Goal: Task Accomplishment & Management: Manage account settings

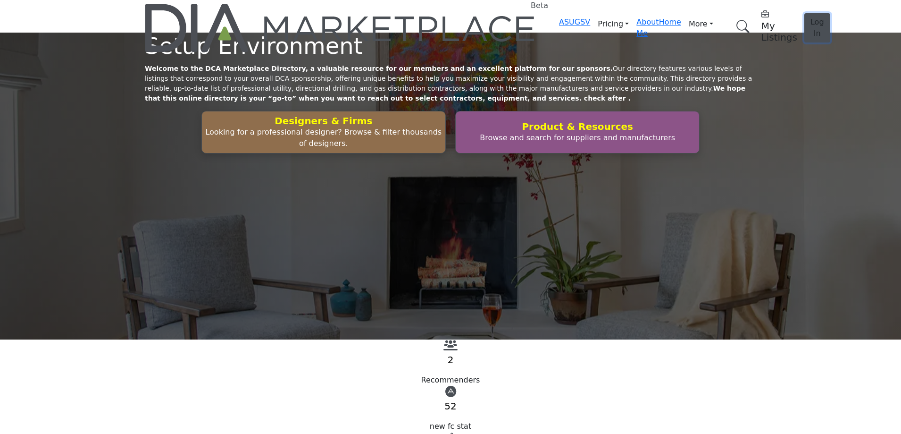
click at [804, 14] on button "Log In" at bounding box center [817, 27] width 26 height 29
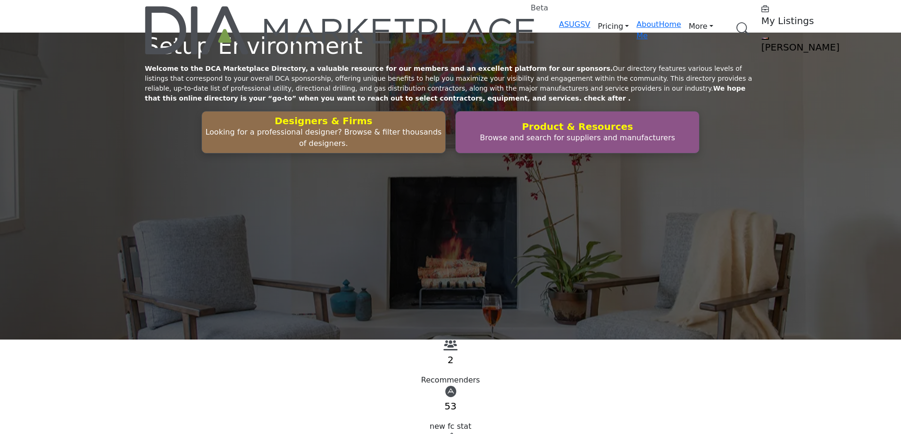
click at [762, 16] on h5 "My Listings" at bounding box center [821, 20] width 118 height 11
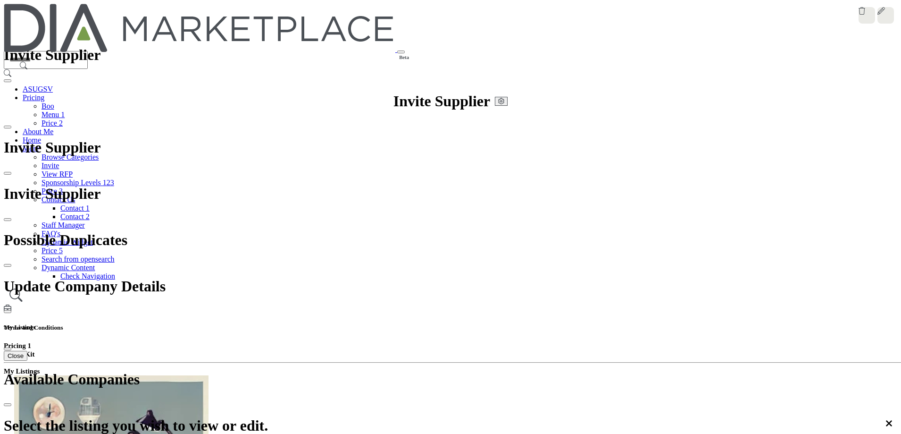
click at [0, 0] on div at bounding box center [0, 0] width 0 height 0
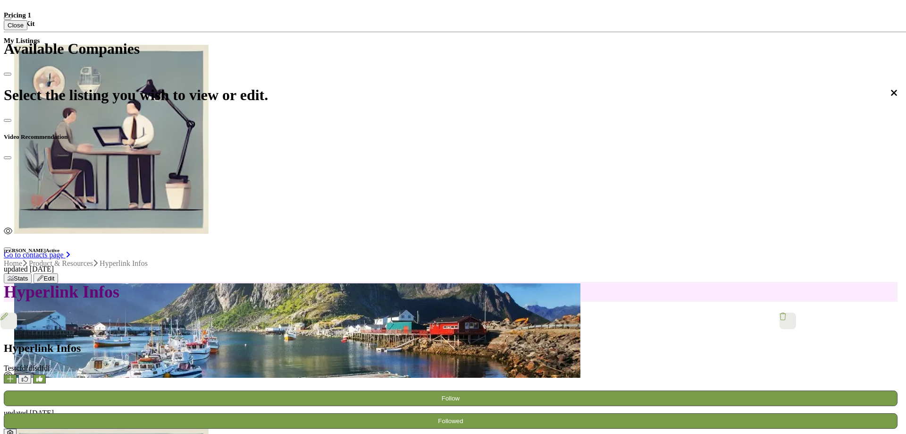
scroll to position [195, 0]
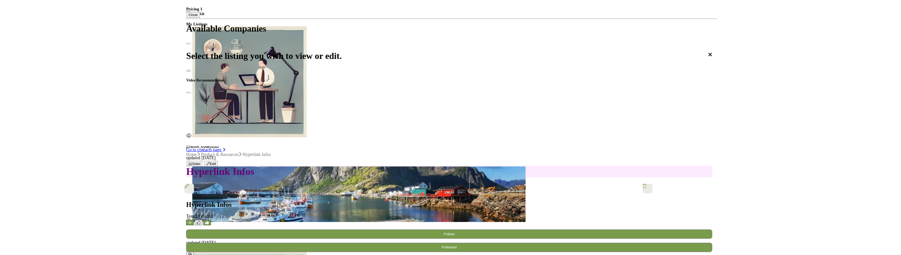
scroll to position [0, 0]
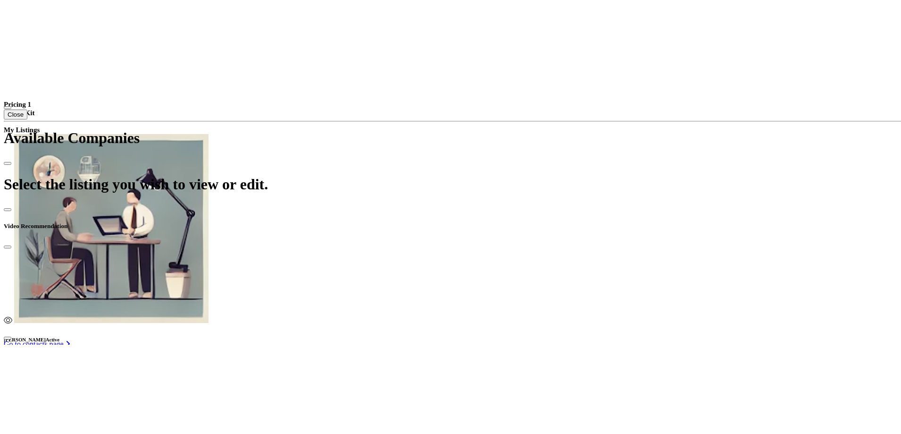
scroll to position [566, 0]
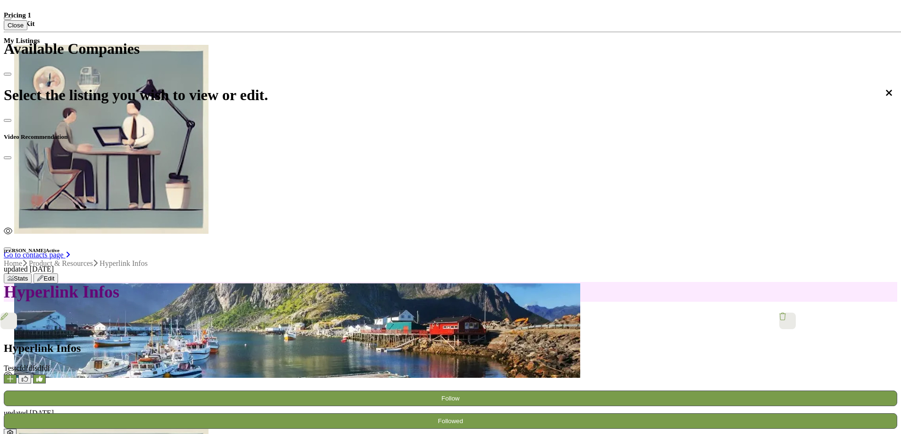
scroll to position [330, 0]
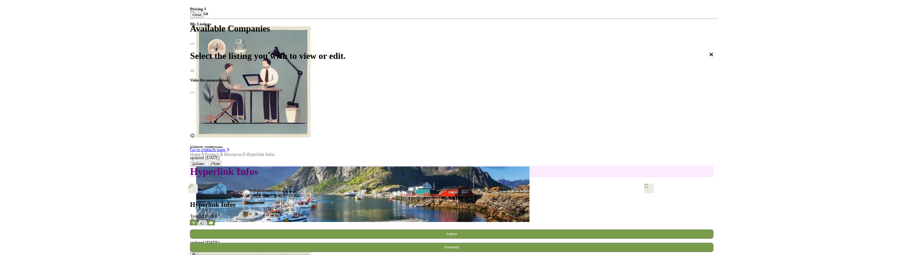
scroll to position [497, 0]
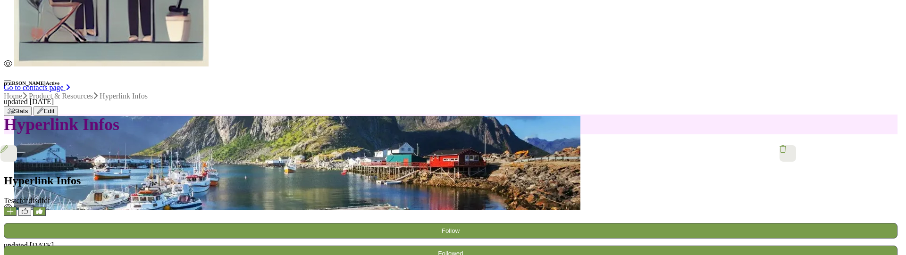
scroll to position [142, 0]
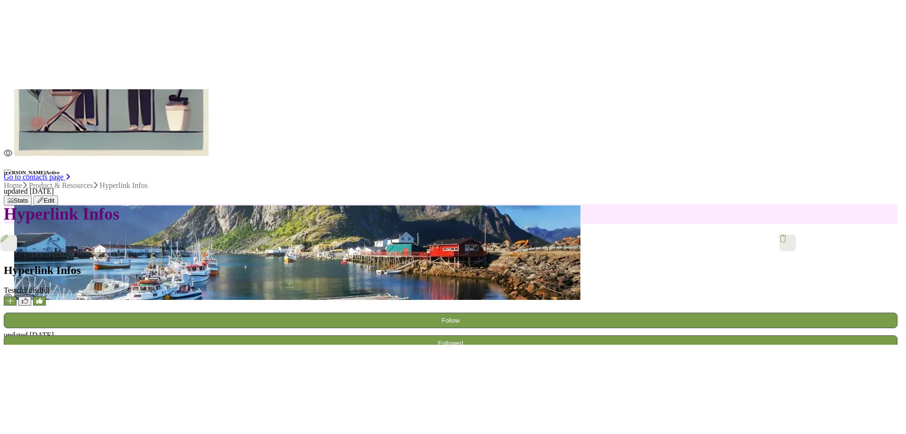
scroll to position [566, 0]
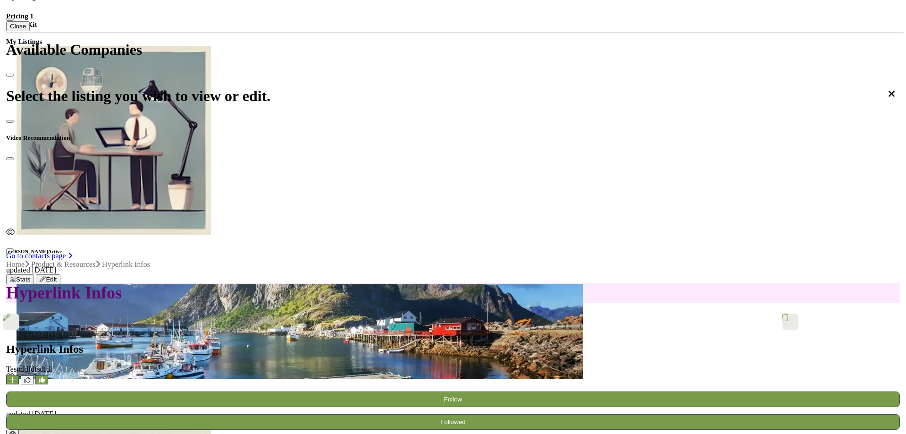
scroll to position [329, 0]
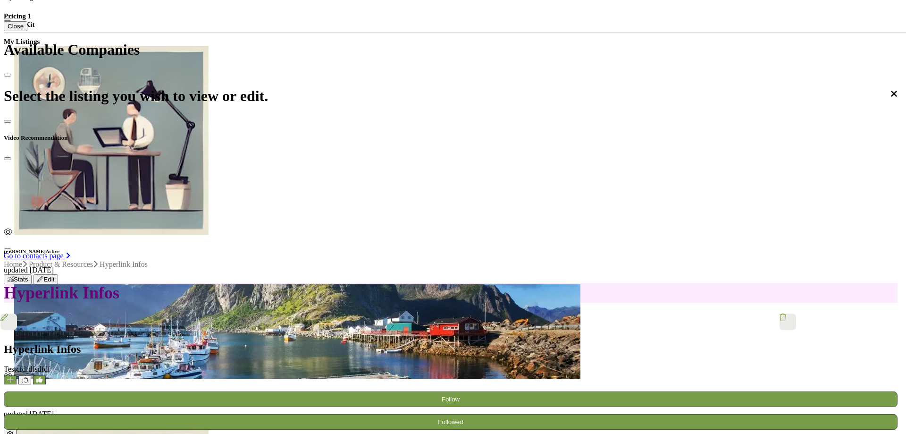
scroll to position [497, 0]
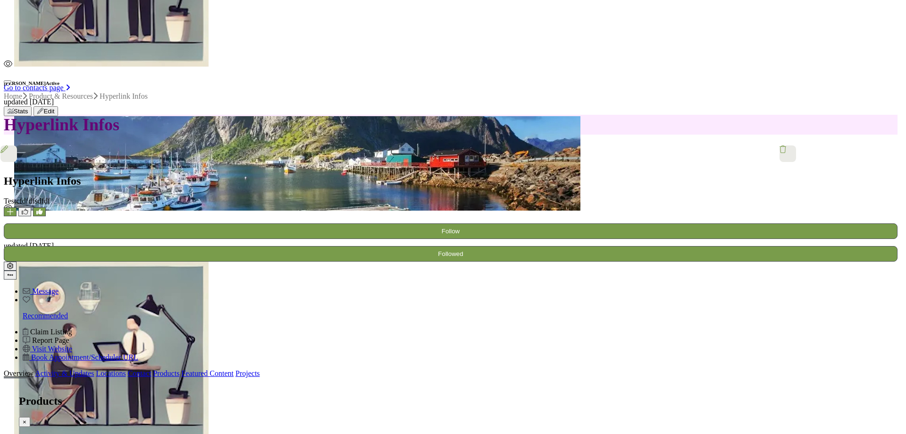
scroll to position [1321, 0]
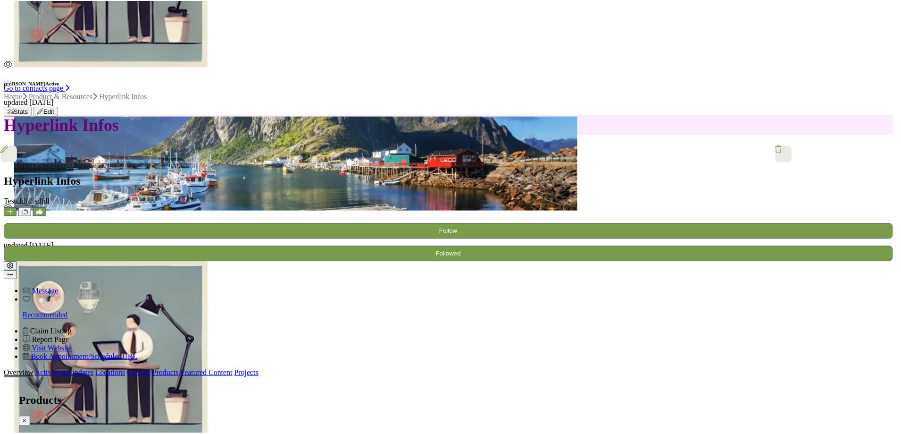
scroll to position [425, 0]
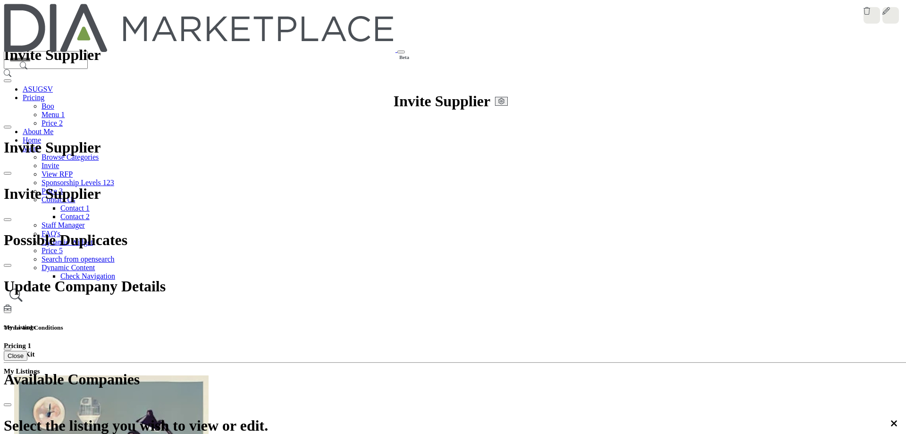
scroll to position [20, 0]
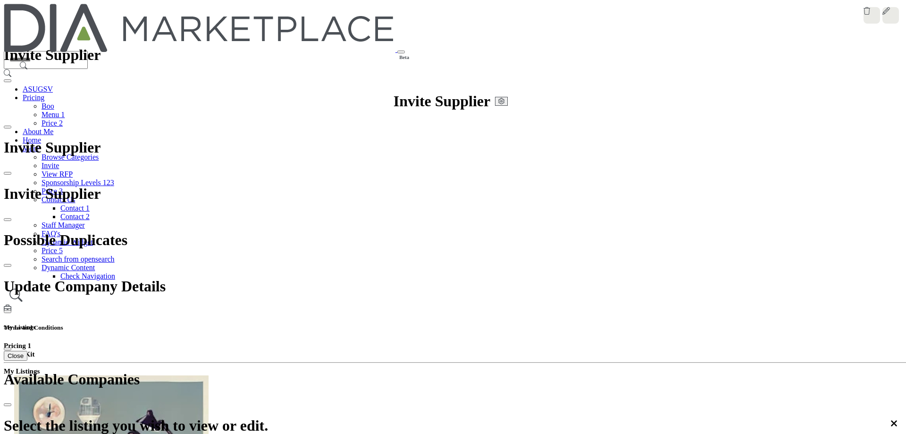
scroll to position [20, 0]
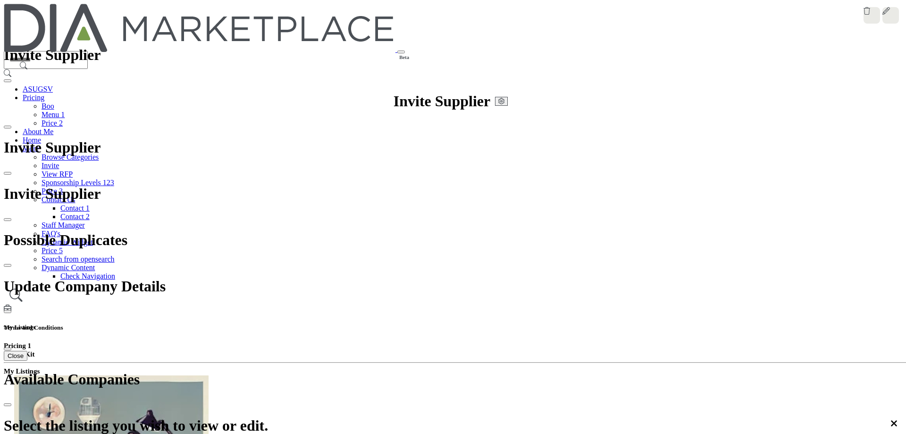
scroll to position [162, 0]
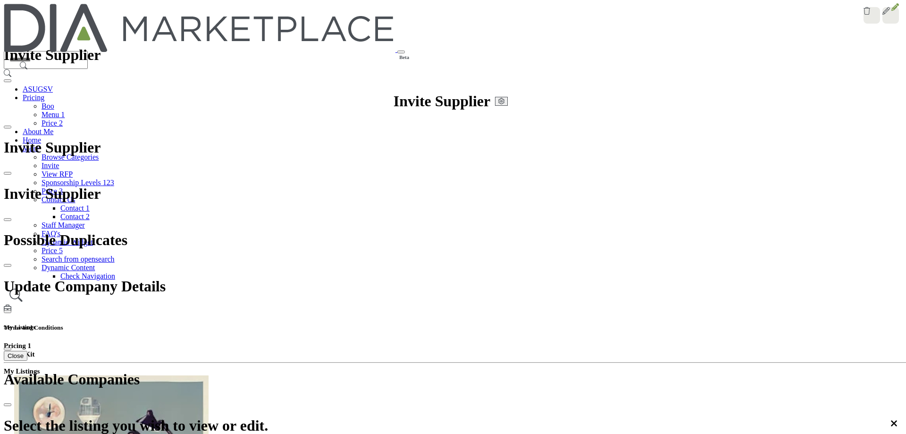
copy h4 "Link to Video"
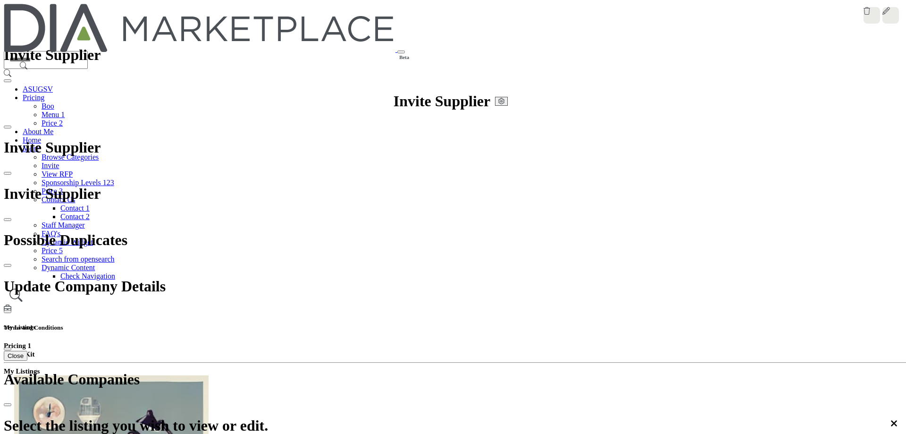
drag, startPoint x: 503, startPoint y: 199, endPoint x: 427, endPoint y: 198, distance: 76.0
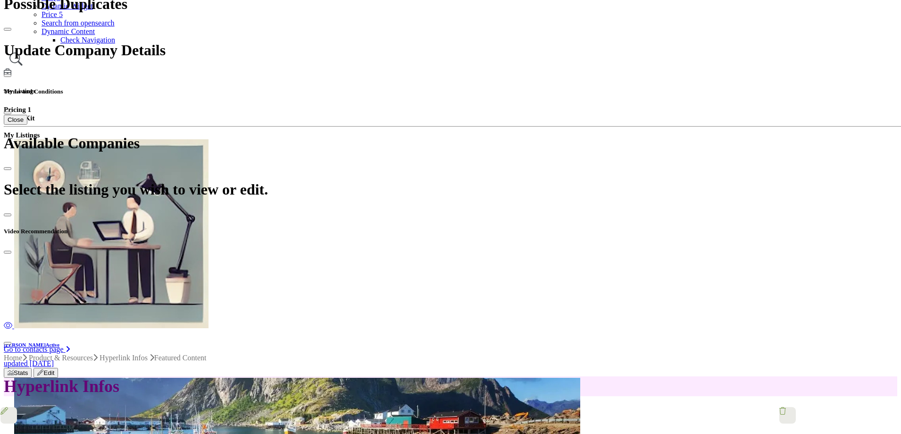
scroll to position [47, 0]
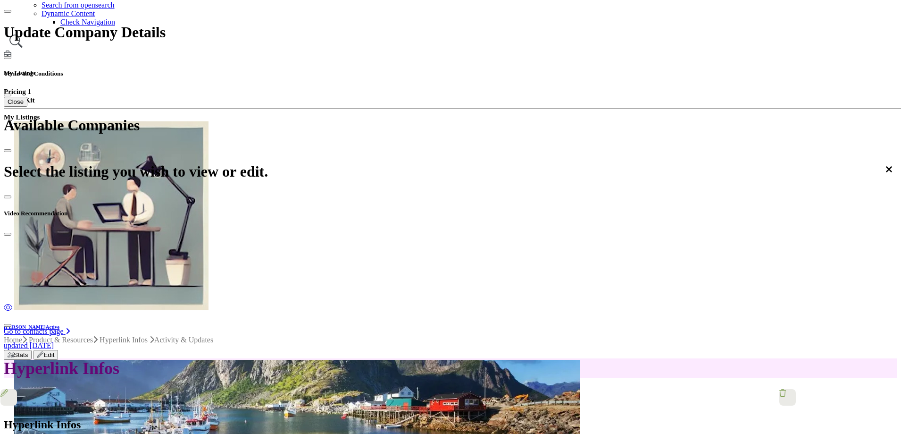
scroll to position [283, 0]
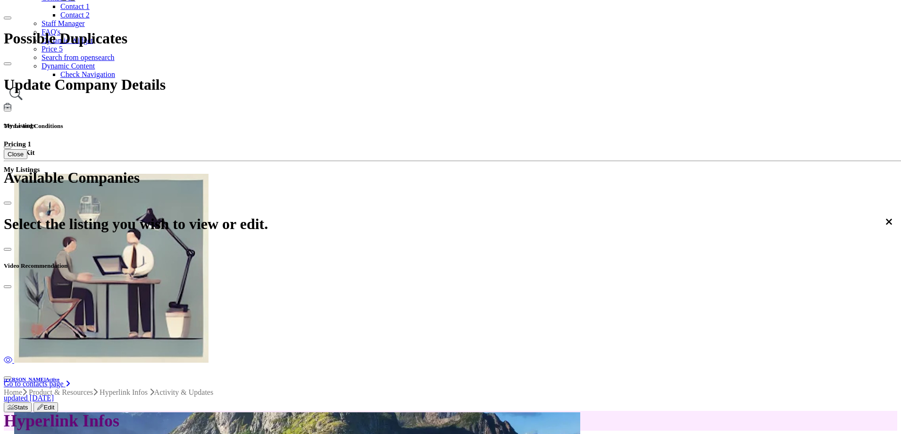
scroll to position [189, 0]
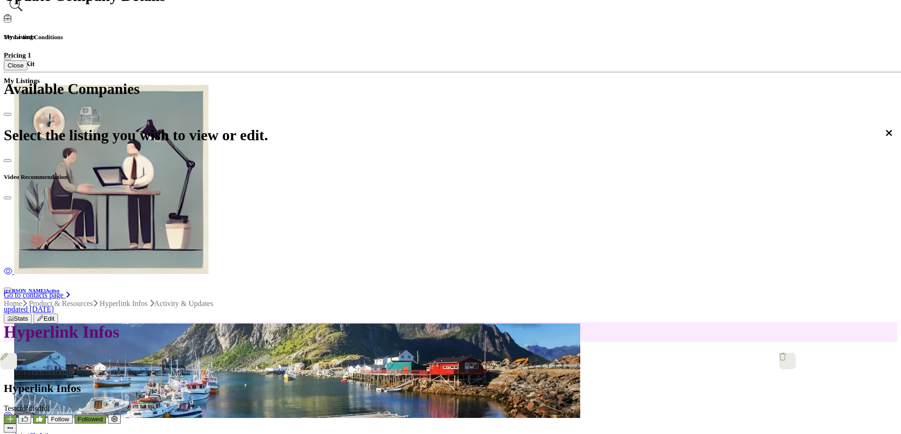
scroll to position [94, 0]
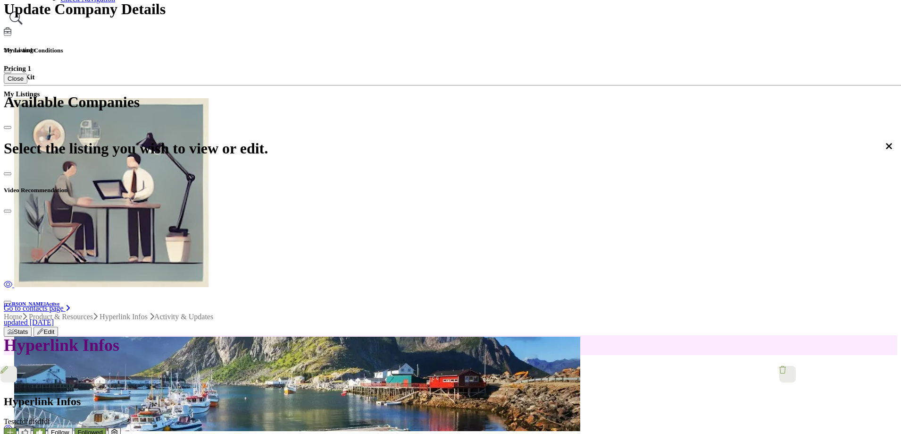
scroll to position [283, 0]
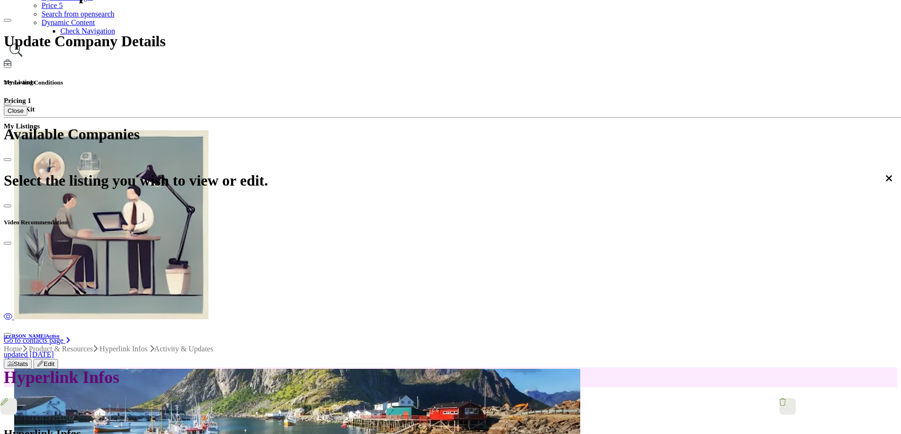
scroll to position [94, 0]
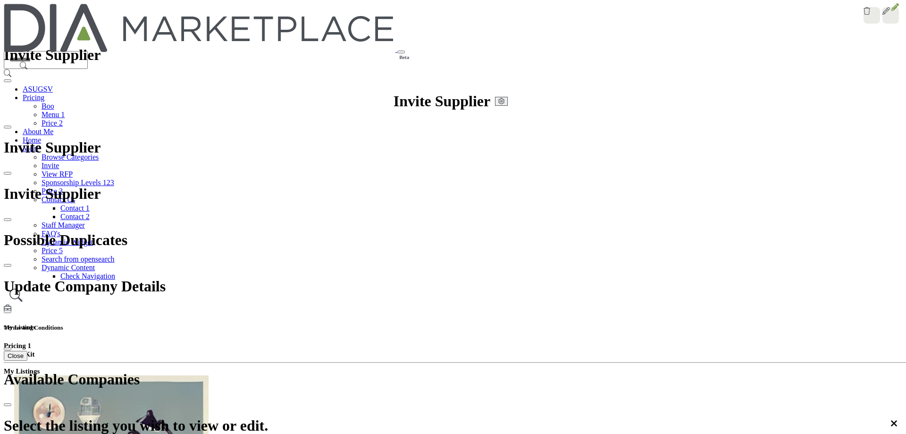
scroll to position [169, 0]
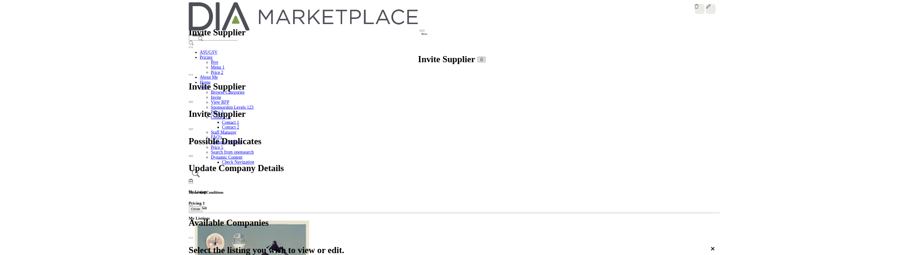
scroll to position [429, 0]
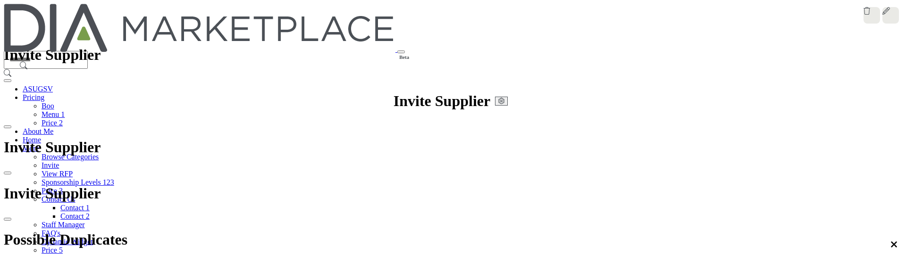
scroll to position [472, 0]
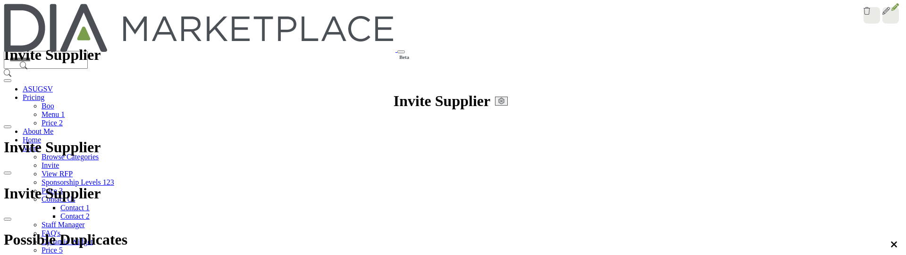
scroll to position [330, 0]
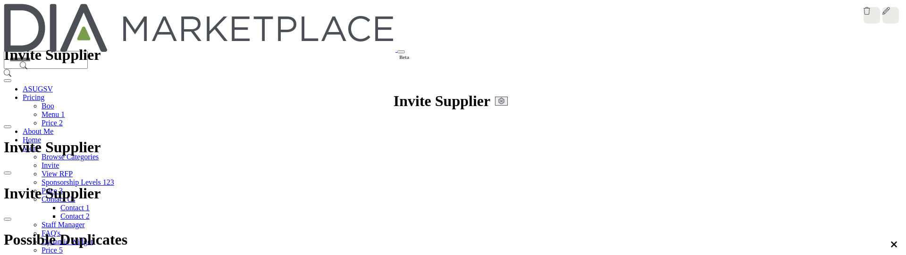
scroll to position [472, 0]
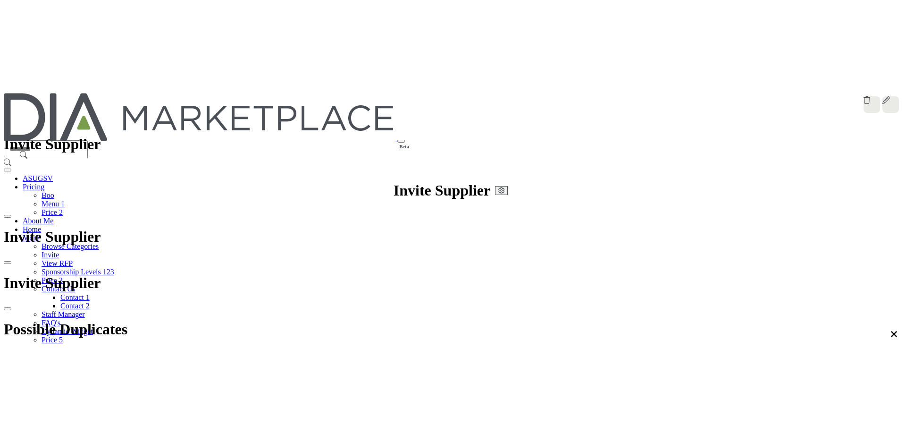
scroll to position [608, 0]
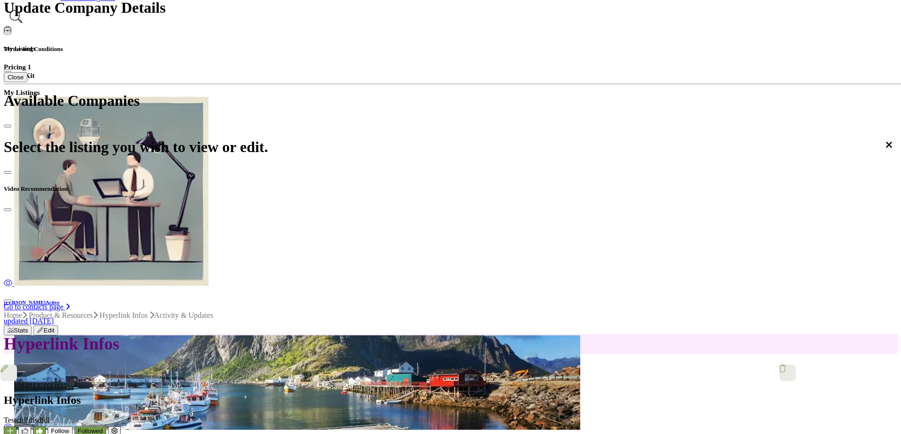
scroll to position [236, 0]
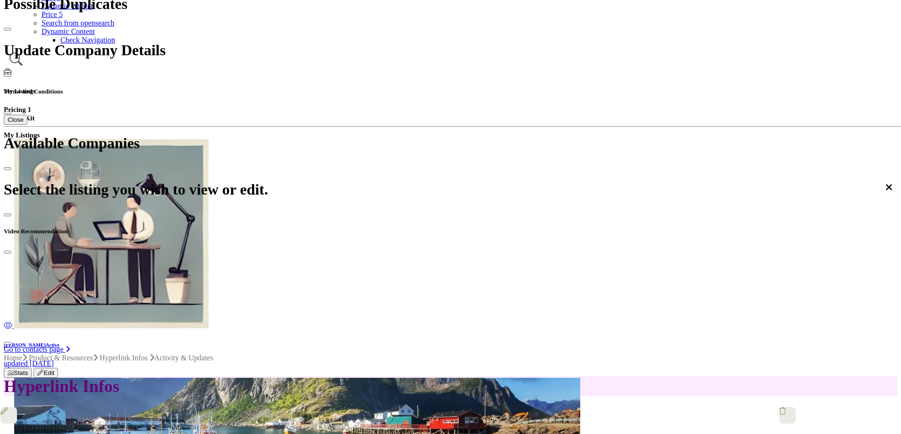
scroll to position [236, 0]
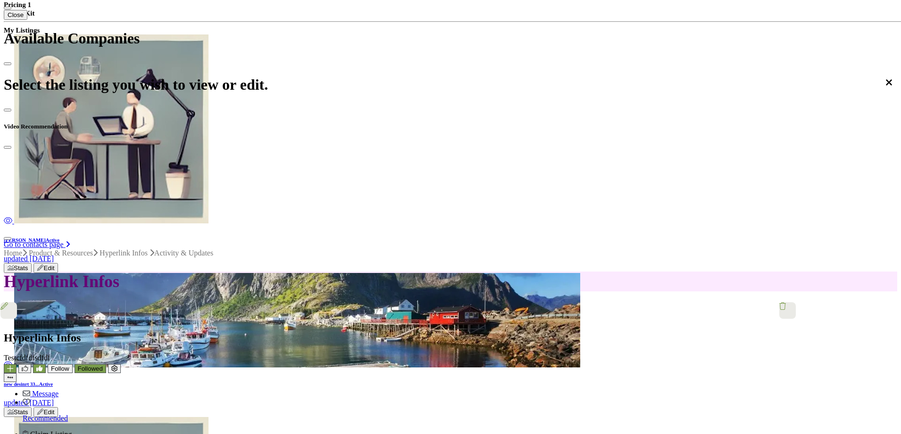
scroll to position [189, 0]
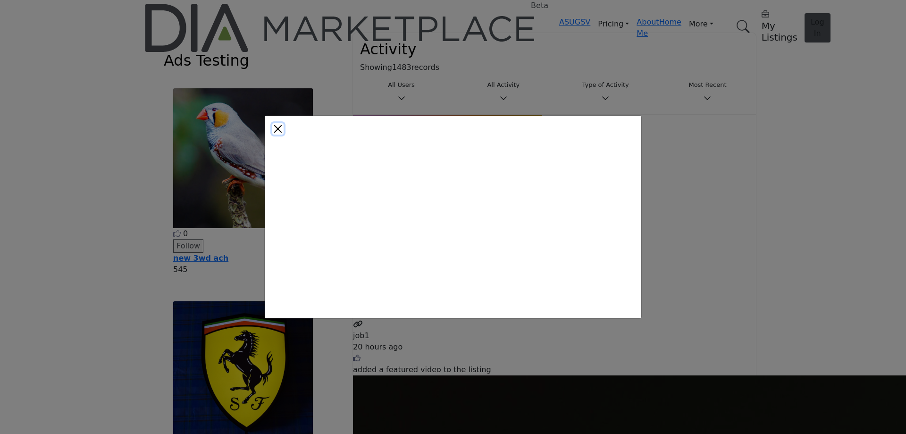
click at [284, 134] on button "Close" at bounding box center [277, 128] width 11 height 11
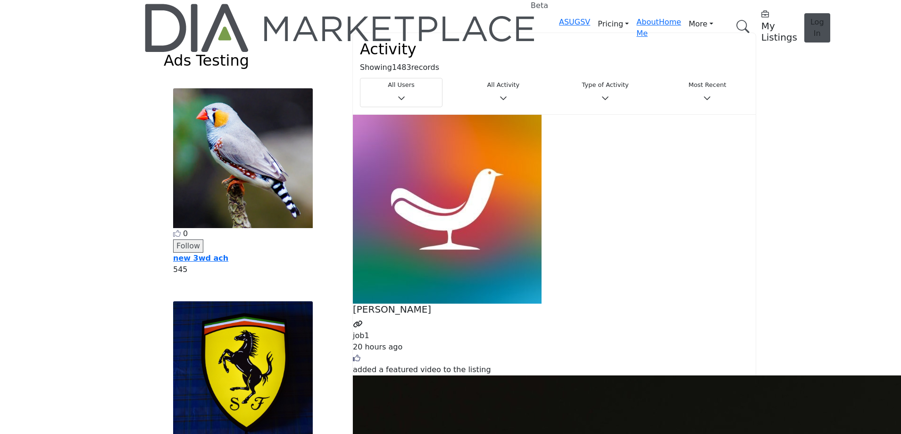
click at [235, 16] on img at bounding box center [341, 28] width 392 height 48
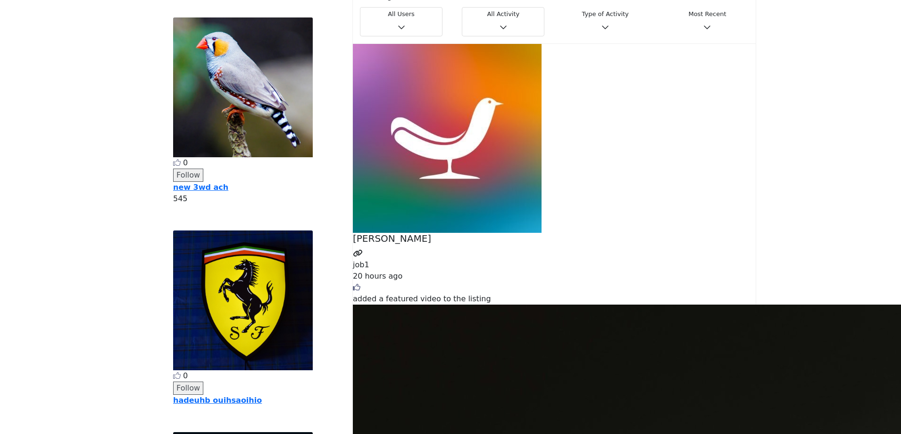
scroll to position [47, 0]
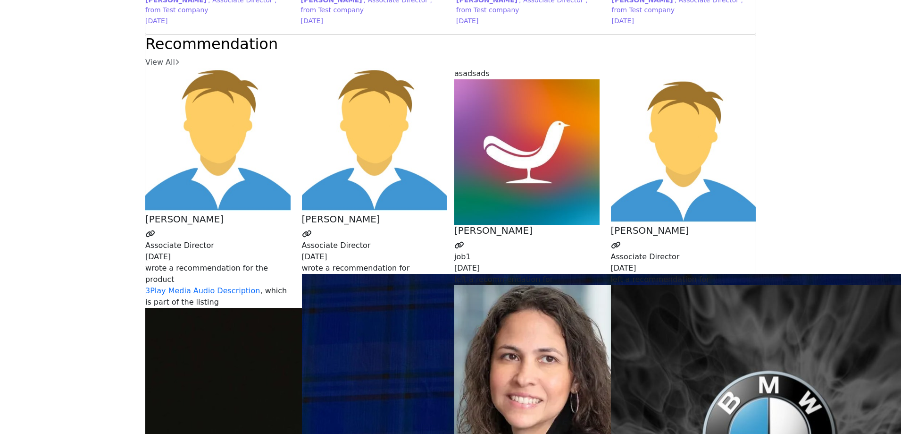
scroll to position [2454, 0]
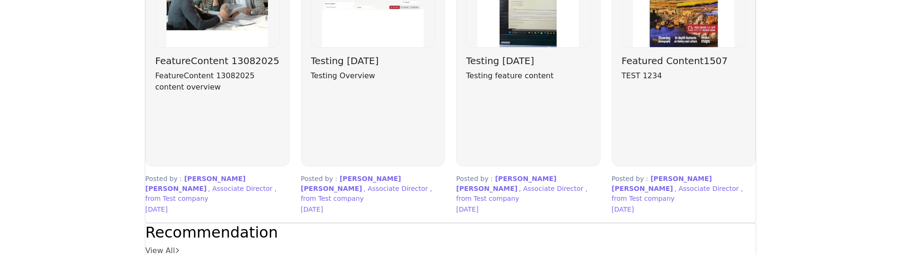
click at [218, 93] on p "FeatureContent 13082025 content overview" at bounding box center [217, 81] width 125 height 23
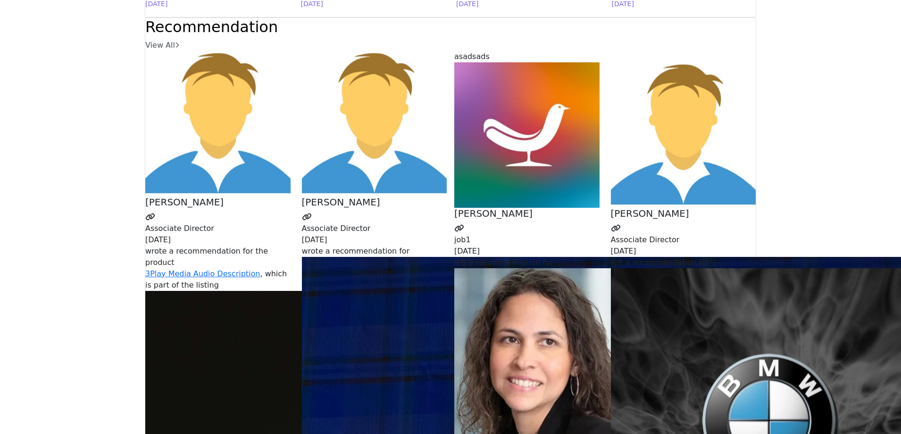
scroll to position [2642, 0]
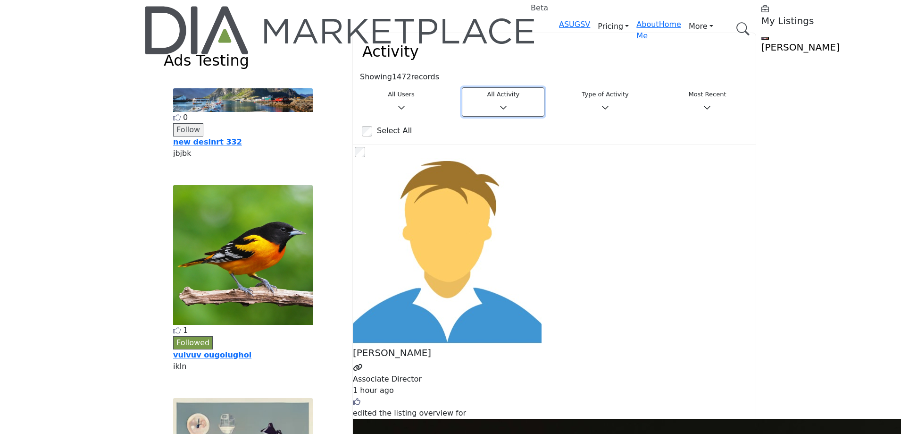
click at [508, 97] on button "All Activity" at bounding box center [503, 101] width 83 height 29
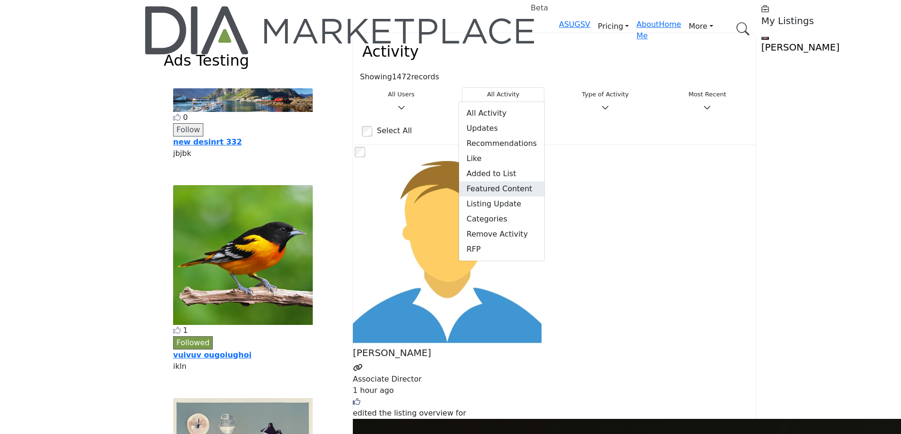
click at [495, 181] on span "Featured Content" at bounding box center [501, 188] width 85 height 15
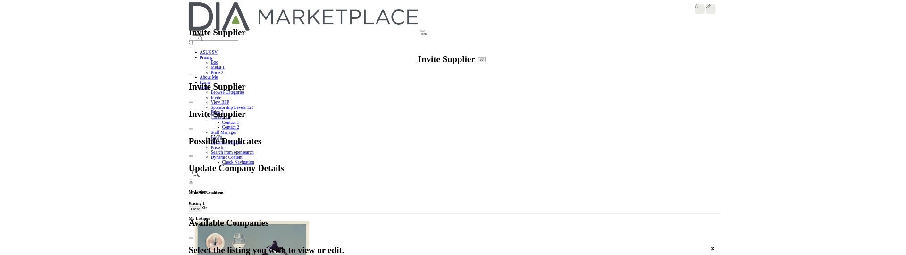
scroll to position [472, 0]
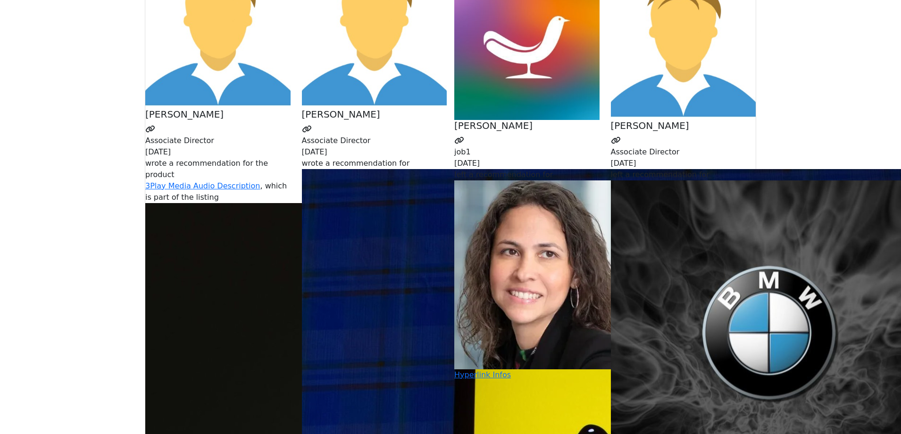
scroll to position [2737, 0]
